Goal: Task Accomplishment & Management: Manage account settings

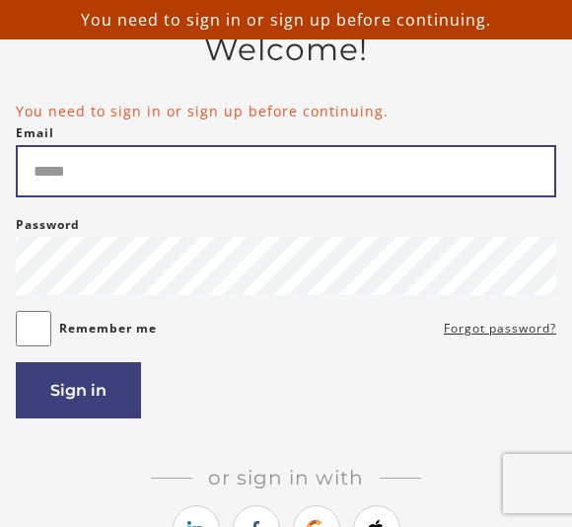
click at [310, 150] on input "Email" at bounding box center [286, 171] width 541 height 52
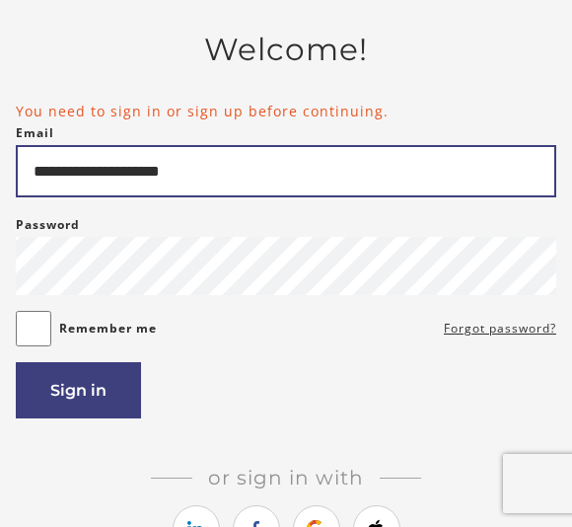
type input "**********"
click at [78, 396] on button "Sign in" at bounding box center [78, 390] width 125 height 56
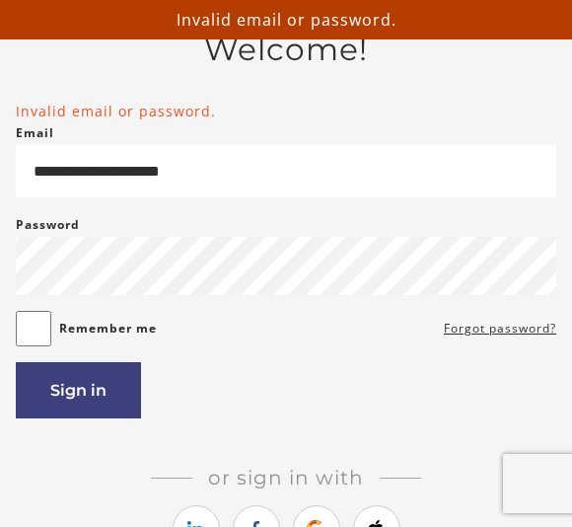
click at [153, 329] on label "Remember me" at bounding box center [108, 329] width 98 height 24
click at [73, 328] on label "Remember me" at bounding box center [108, 329] width 98 height 24
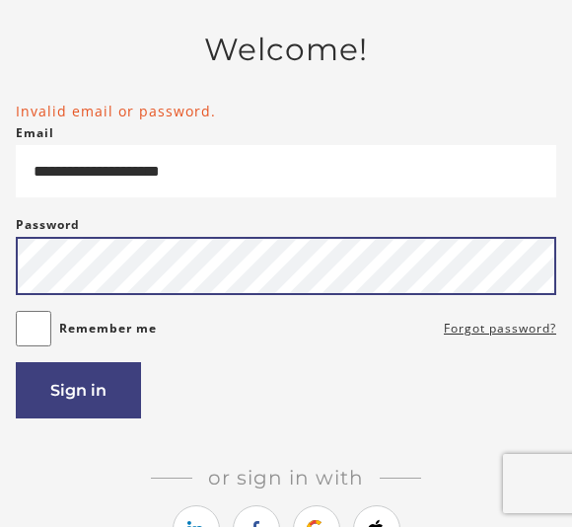
click at [78, 396] on button "Sign in" at bounding box center [78, 390] width 125 height 56
